Goal: Use online tool/utility: Utilize a website feature to perform a specific function

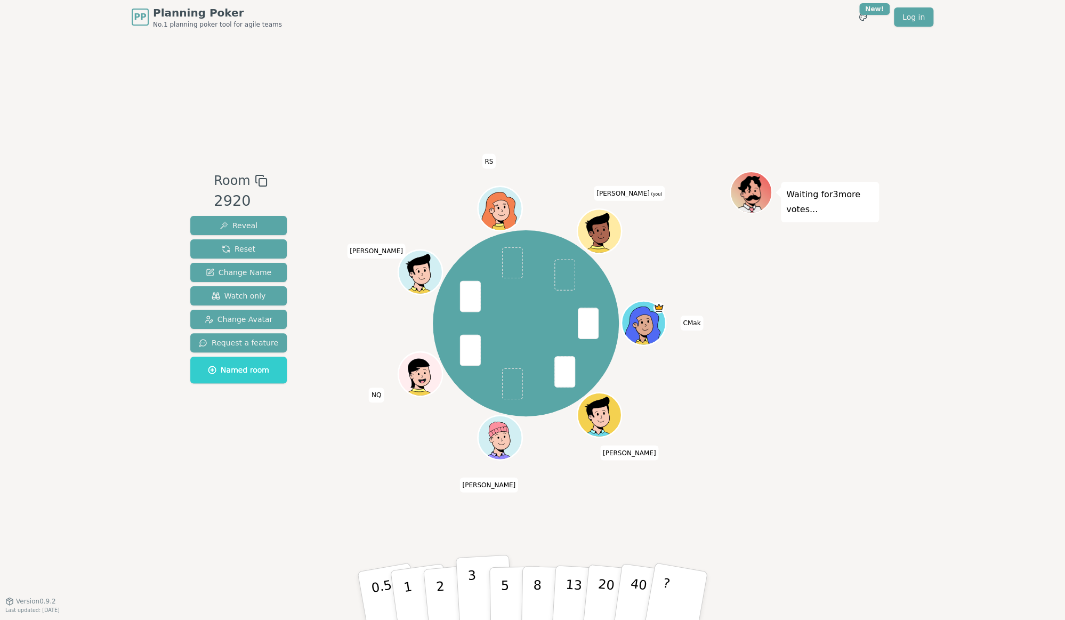
click at [467, 588] on button "3" at bounding box center [485, 595] width 58 height 83
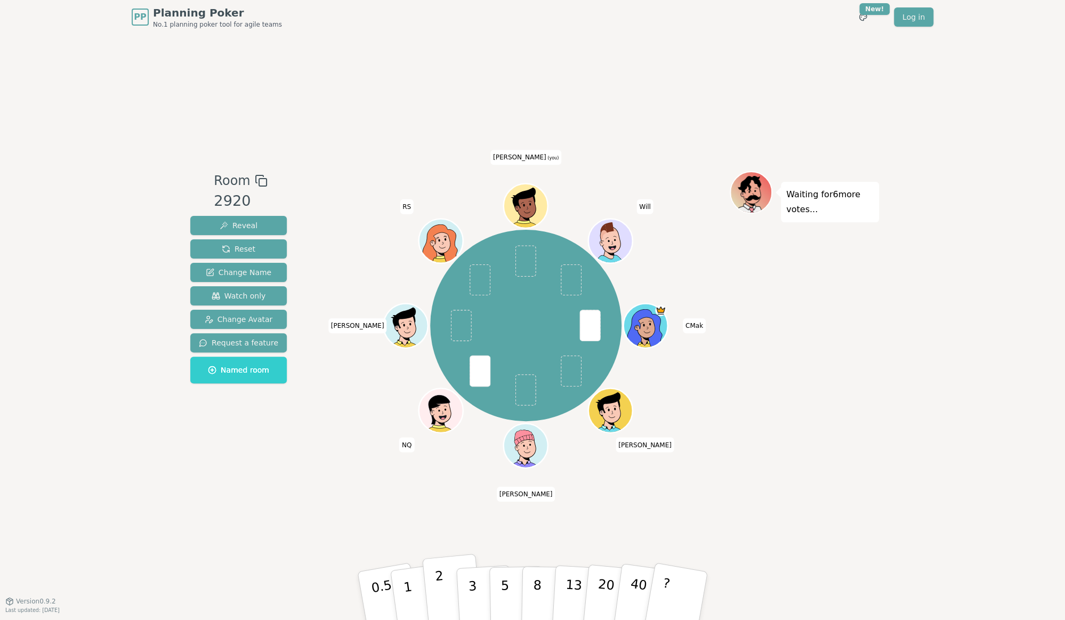
click at [430, 603] on button "2" at bounding box center [452, 596] width 61 height 85
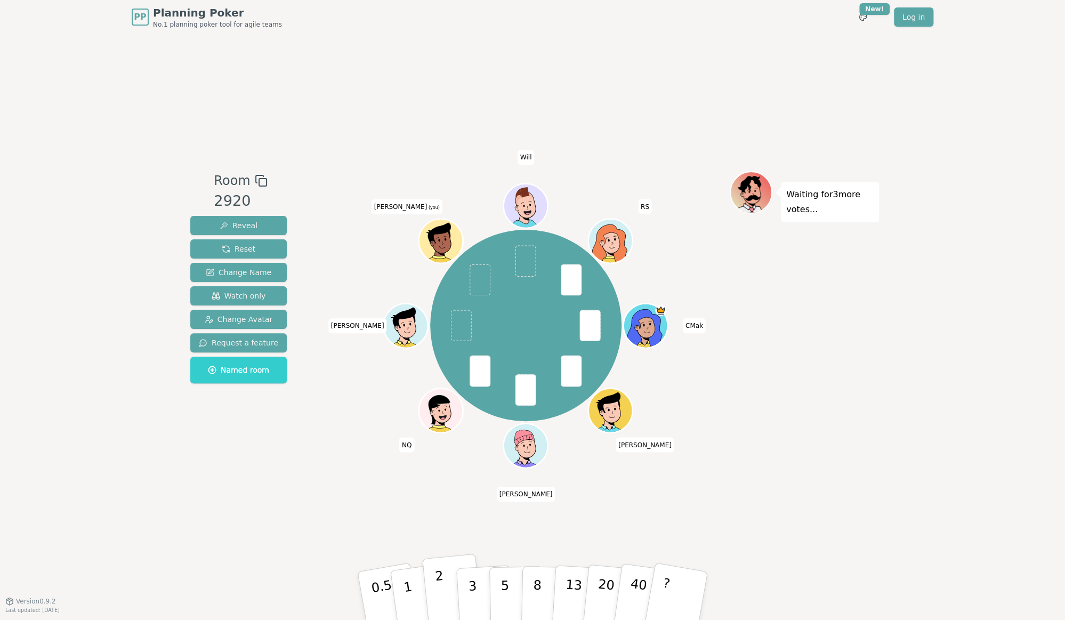
click at [437, 583] on p "2" at bounding box center [441, 597] width 14 height 58
click at [410, 581] on button "1" at bounding box center [419, 596] width 63 height 86
click at [407, 594] on p "1" at bounding box center [409, 597] width 16 height 58
click at [467, 597] on button "3" at bounding box center [485, 595] width 58 height 83
click at [407, 594] on p "1" at bounding box center [409, 597] width 16 height 58
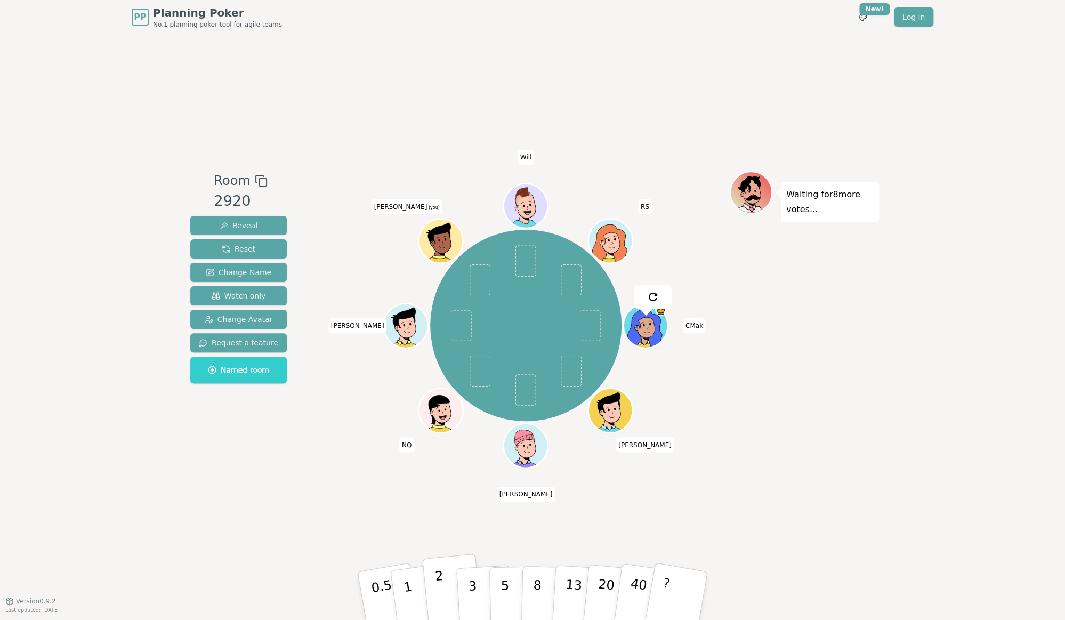
click at [437, 594] on p "2" at bounding box center [441, 597] width 14 height 58
